Goal: Task Accomplishment & Management: Use online tool/utility

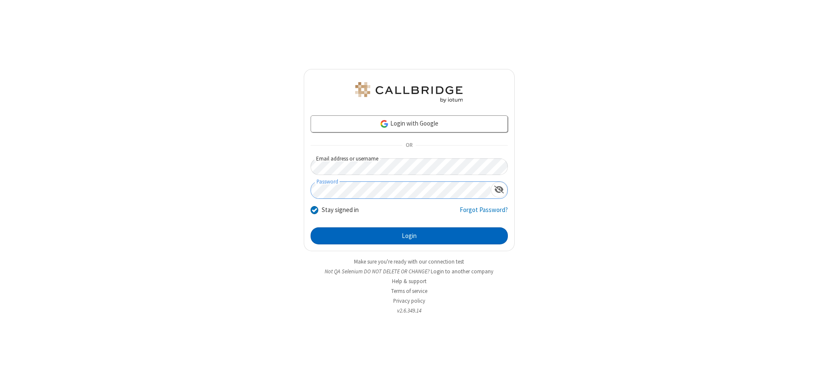
click at [409, 236] on button "Login" at bounding box center [409, 236] width 197 height 17
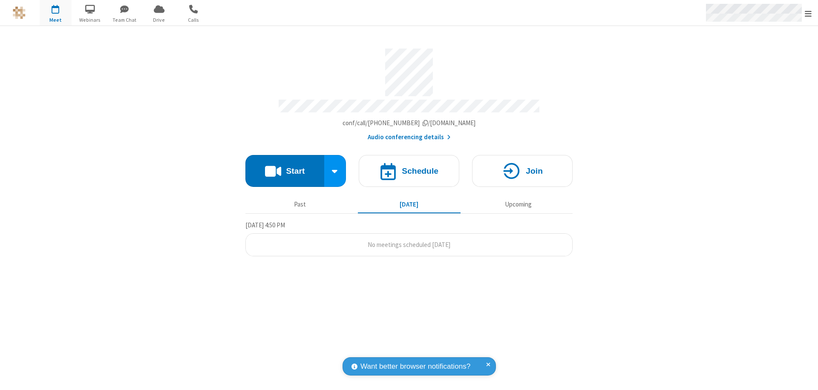
click at [809, 13] on span "Open menu" at bounding box center [808, 13] width 7 height 9
click at [159, 20] on span "Drive" at bounding box center [159, 20] width 32 height 8
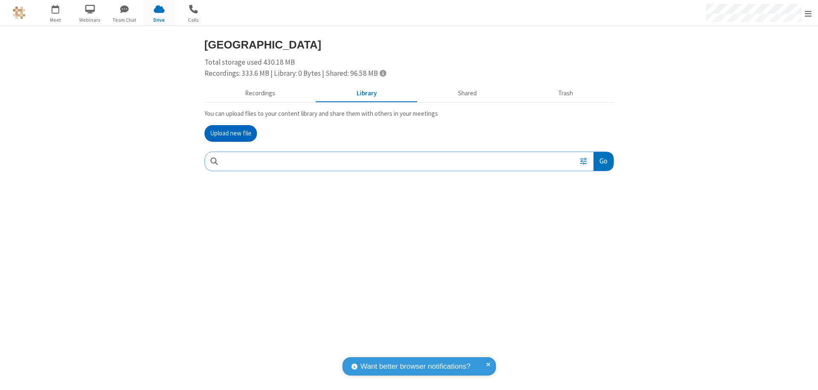
click at [231, 133] on button "Upload new file" at bounding box center [231, 133] width 52 height 17
click at [596, 217] on span "Move to trash" at bounding box center [597, 218] width 6 height 8
